Goal: Find specific fact: Find specific fact

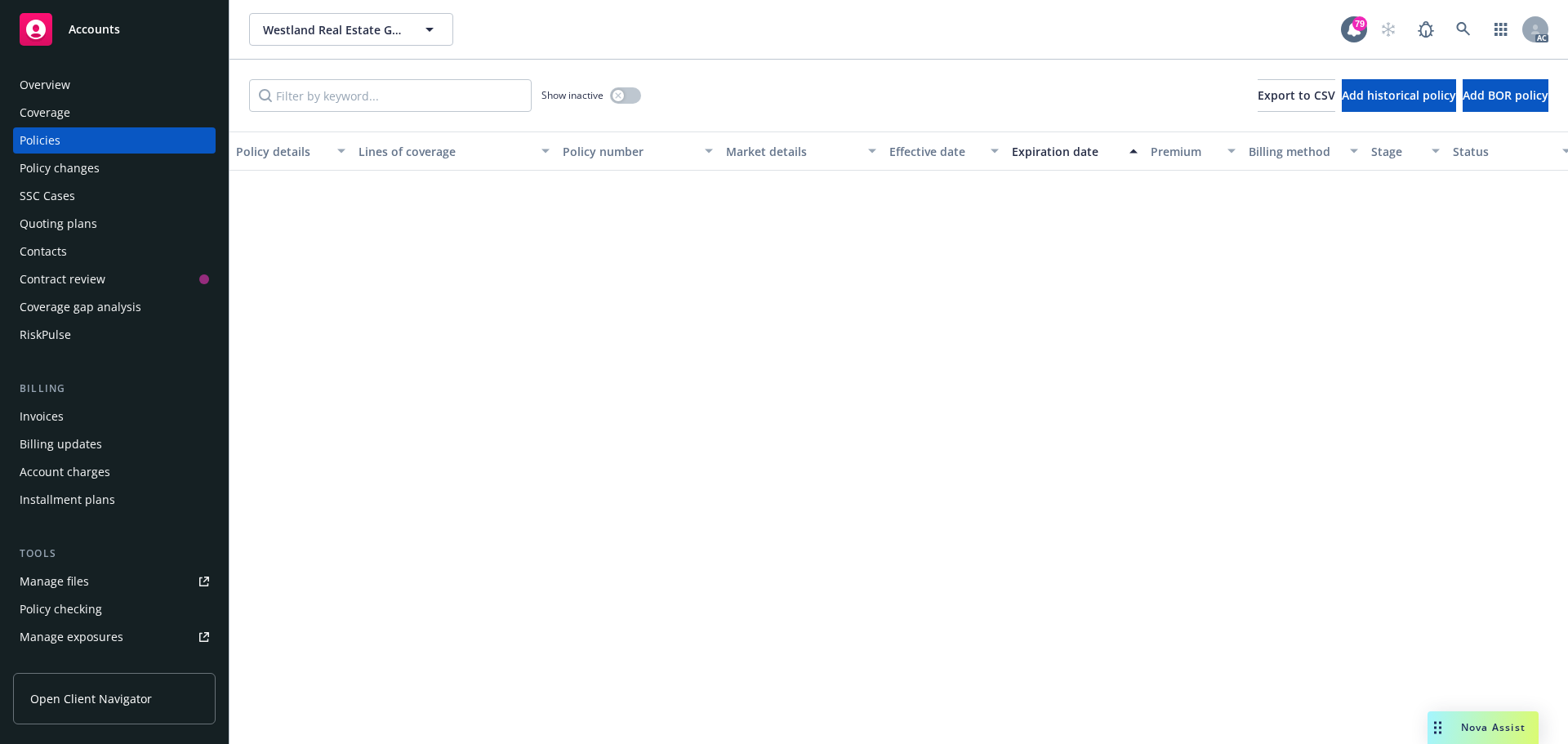
scroll to position [1388, 0]
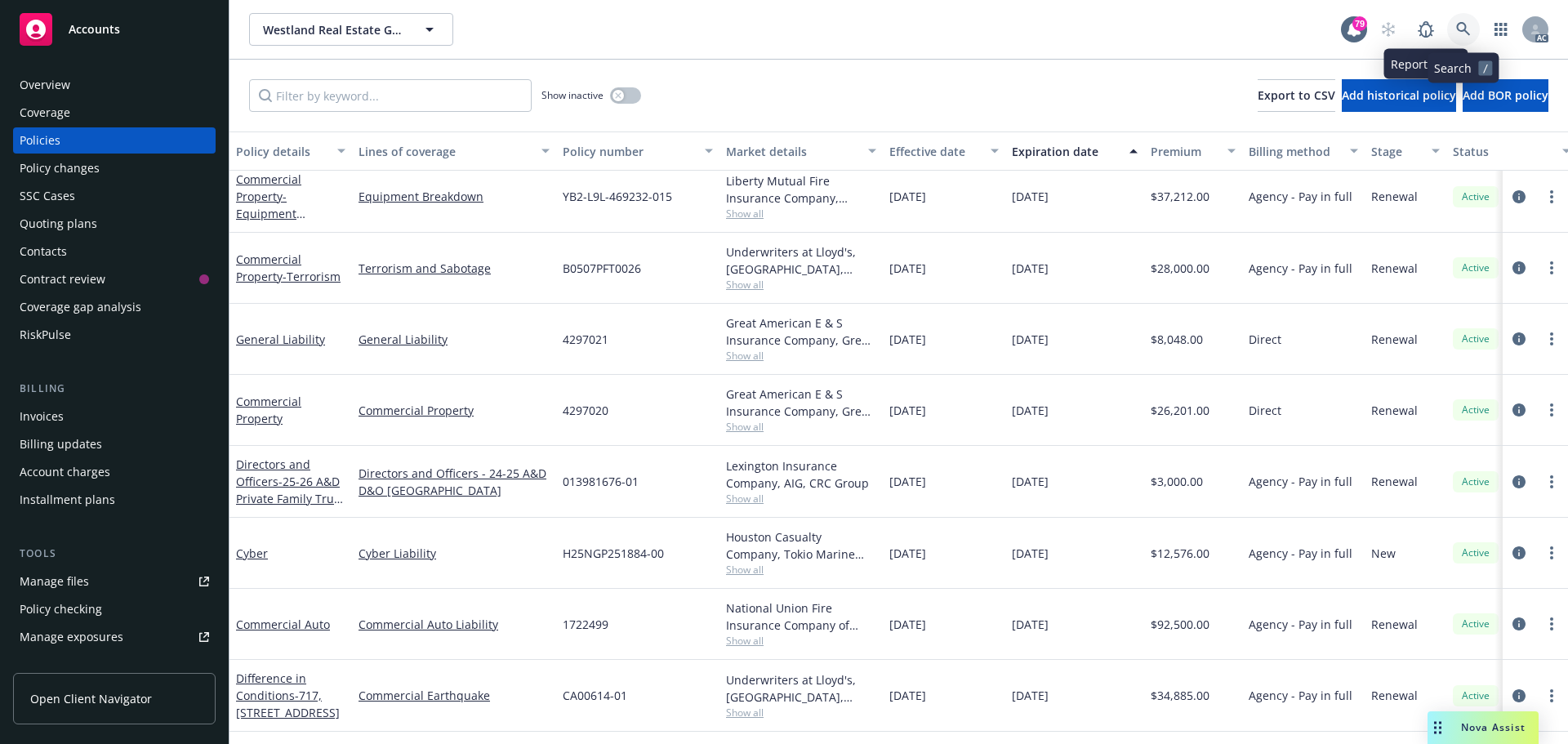
click at [1468, 29] on icon at bounding box center [1463, 29] width 14 height 14
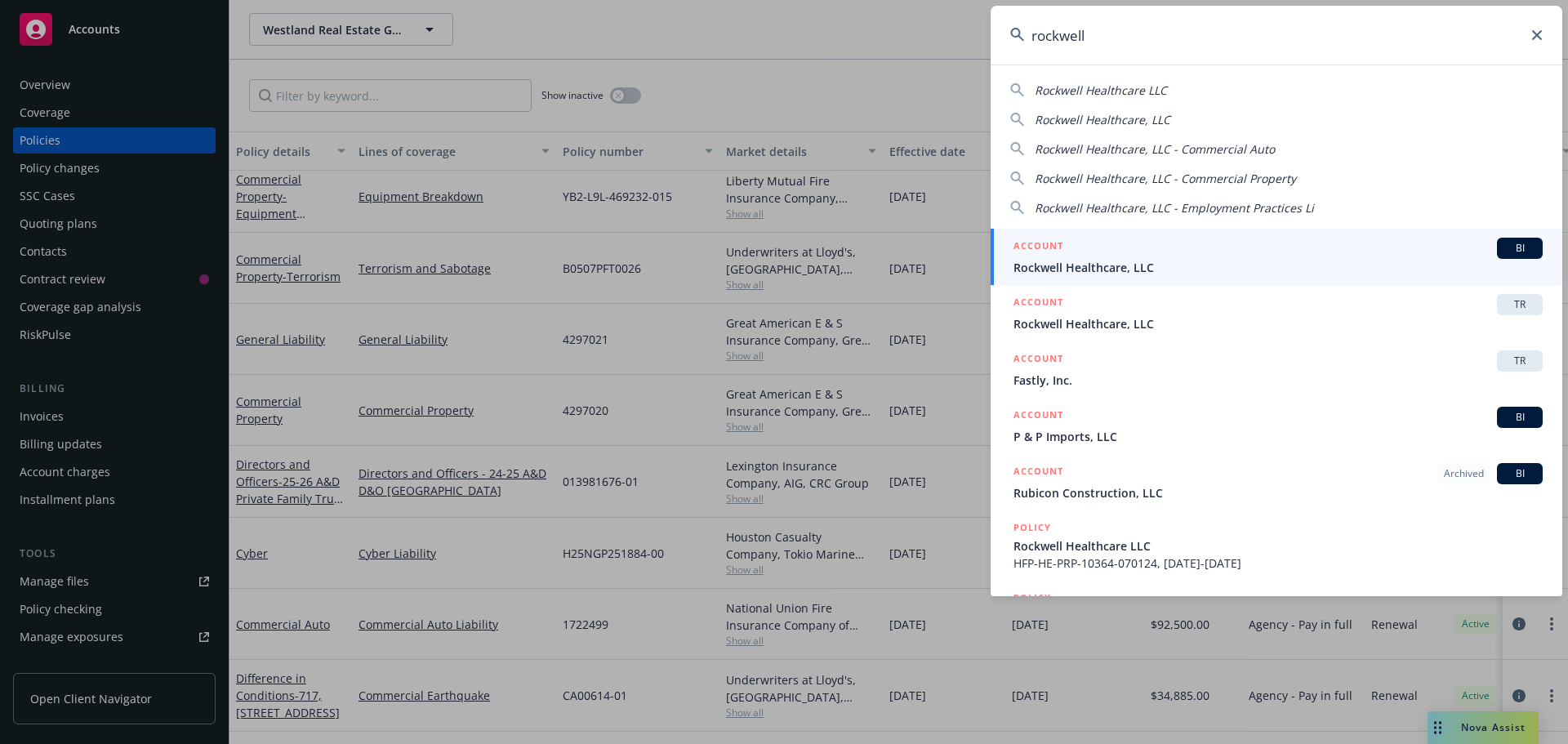
type input "rockwell"
click at [1300, 254] on div "ACCOUNT BI" at bounding box center [1278, 248] width 529 height 21
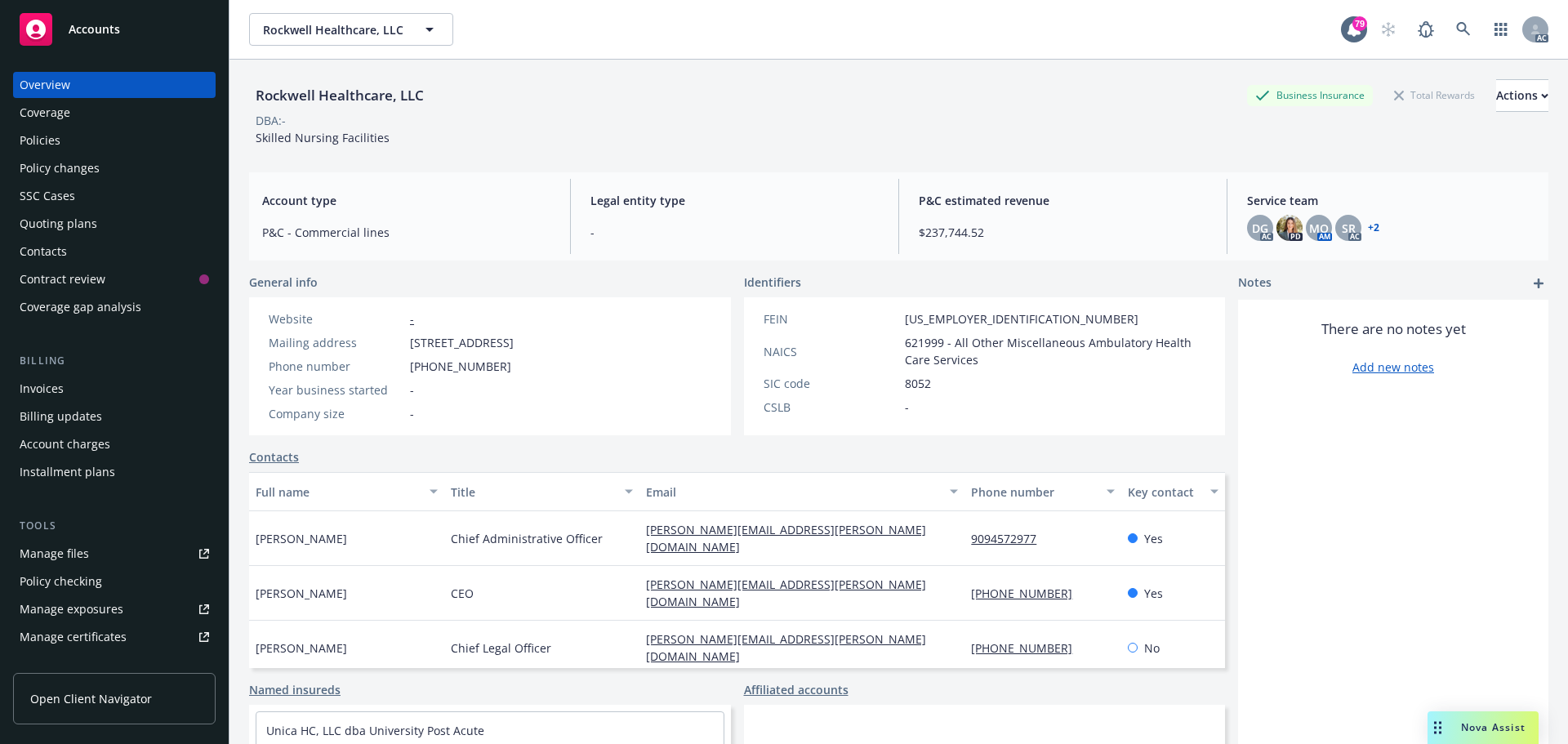
click at [69, 147] on div "Policies" at bounding box center [114, 140] width 189 height 26
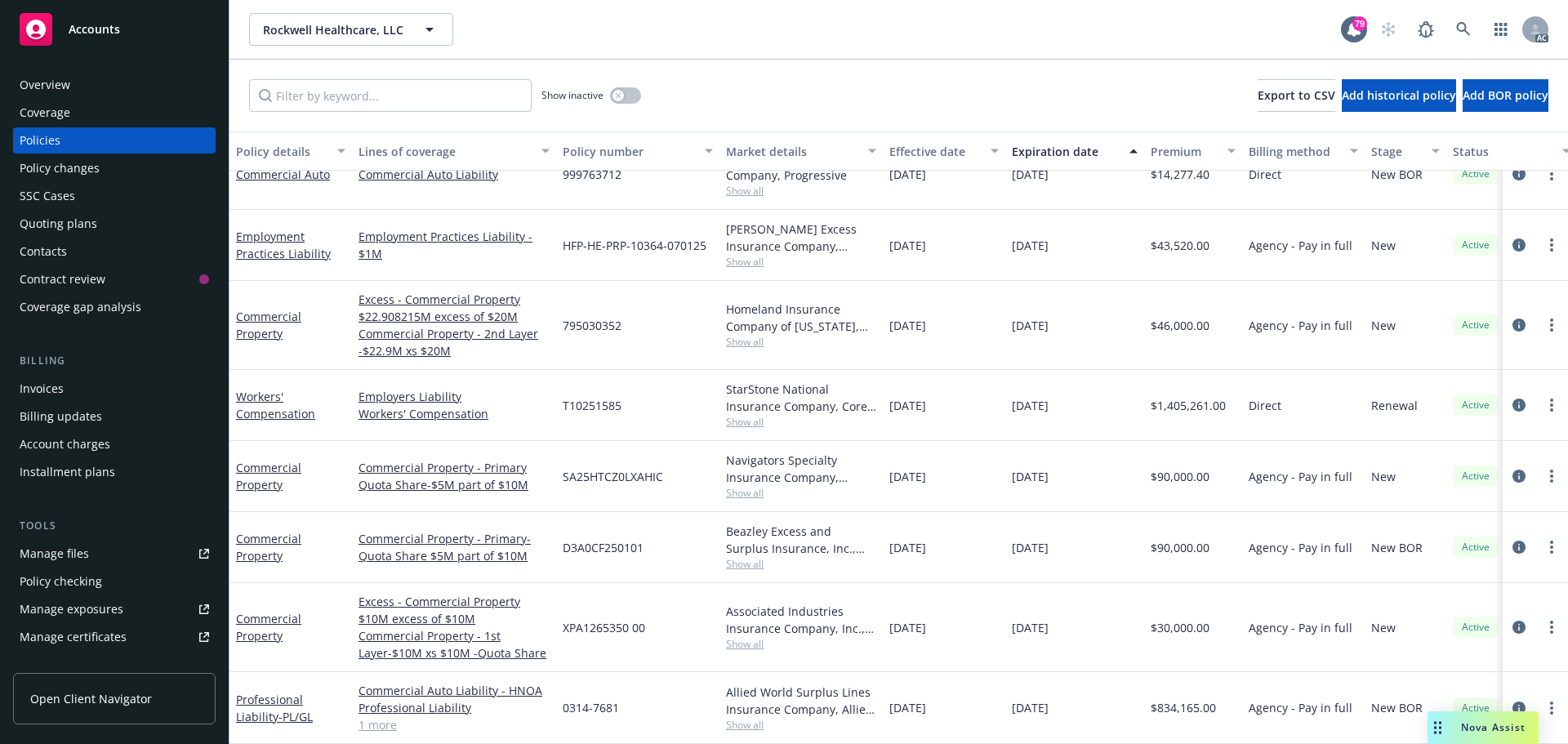
scroll to position [44, 0]
click at [739, 486] on span "Show all" at bounding box center [801, 492] width 150 height 14
click at [641, 441] on div "SA25HTCZ0LXAHIC" at bounding box center [638, 476] width 163 height 72
click at [740, 557] on span "Show all" at bounding box center [801, 563] width 150 height 14
click at [682, 562] on div "D3A0CF250101" at bounding box center [638, 548] width 163 height 72
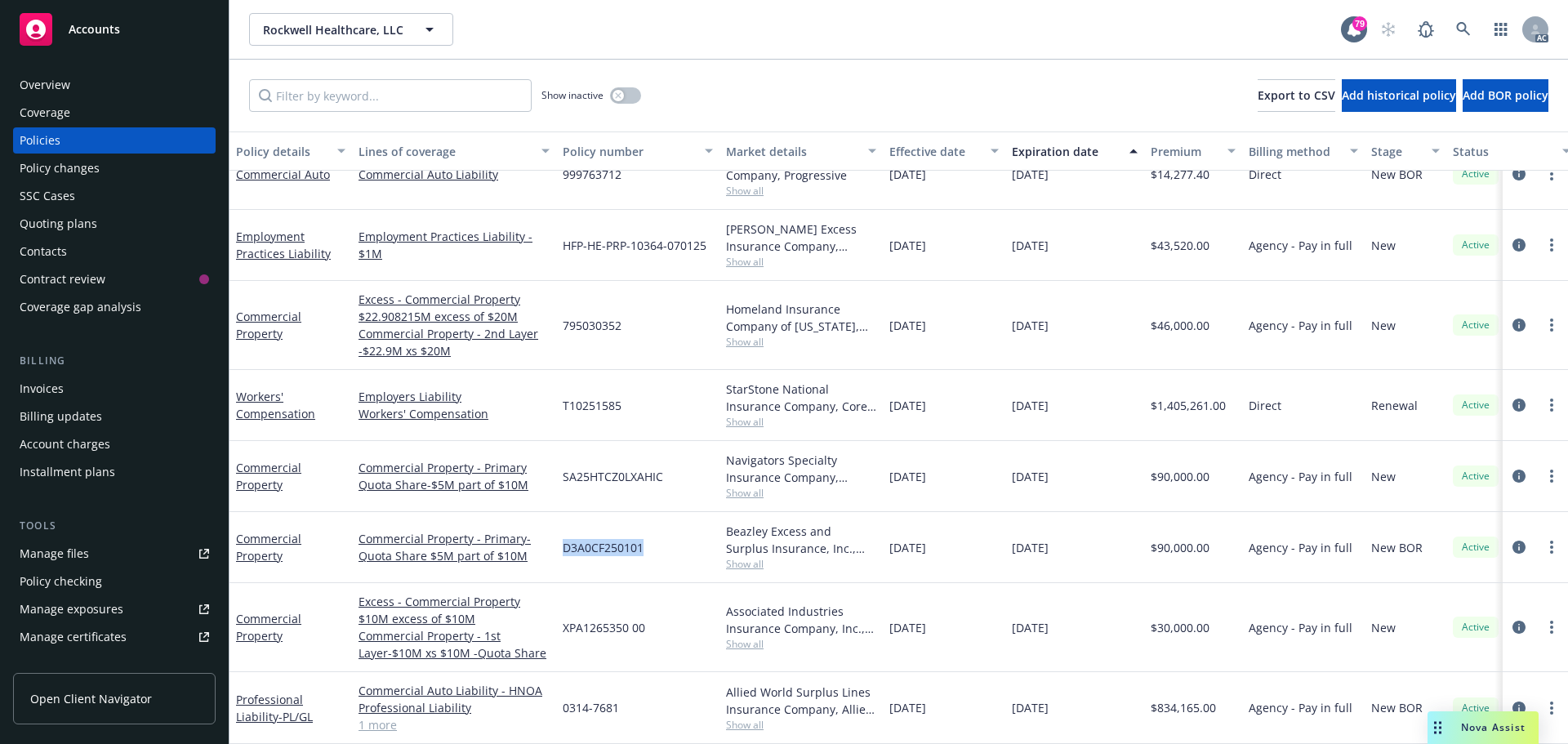
drag, startPoint x: 646, startPoint y: 534, endPoint x: 559, endPoint y: 539, distance: 87.1
click at [559, 539] on div "D3A0CF250101" at bounding box center [638, 548] width 163 height 72
copy span "D3A0CF250101"
click at [755, 557] on span "Show all" at bounding box center [801, 563] width 150 height 14
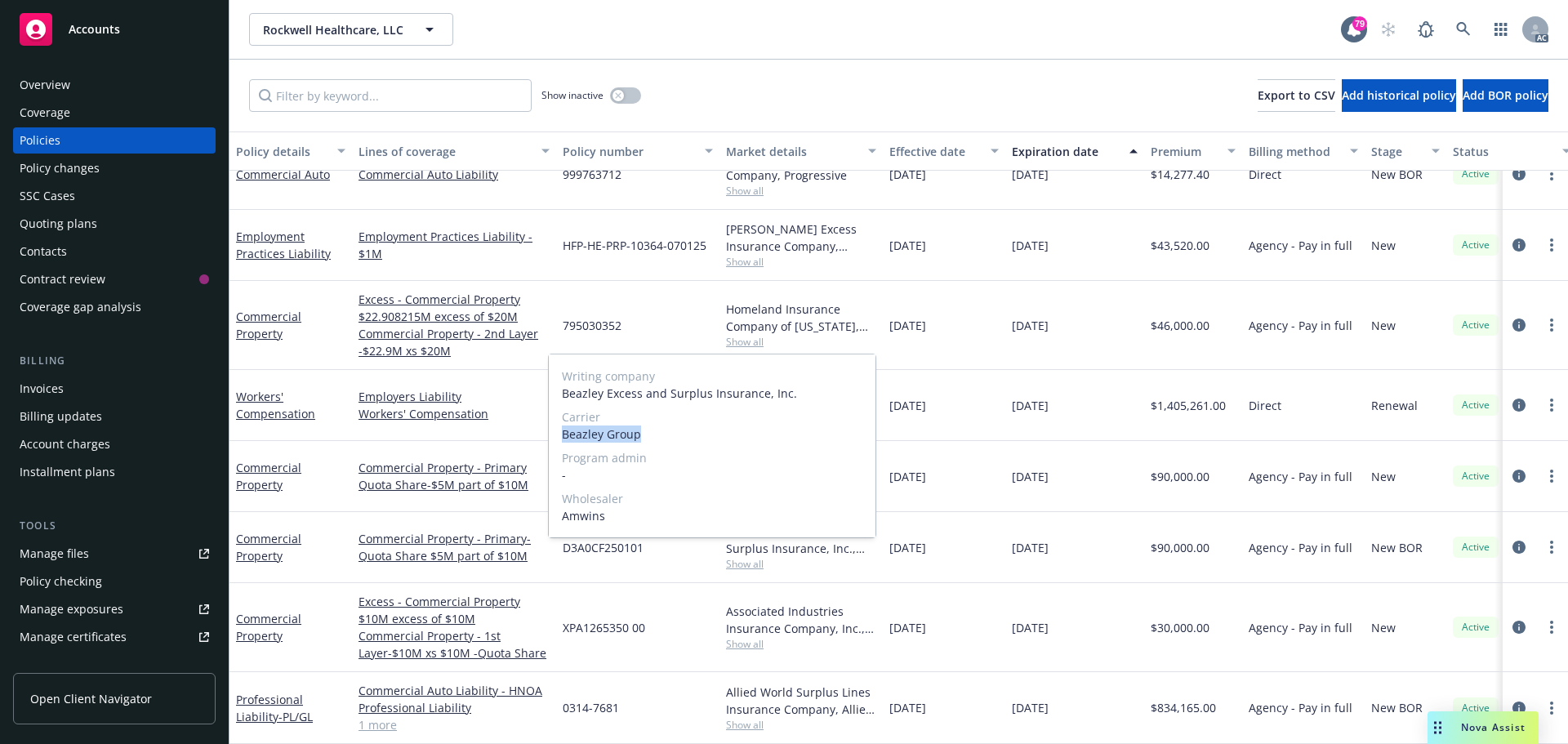
drag, startPoint x: 643, startPoint y: 431, endPoint x: 563, endPoint y: 439, distance: 80.4
click at [563, 439] on span "Beazley Group" at bounding box center [712, 434] width 300 height 17
copy span "Beazley Group"
